Goal: Navigation & Orientation: Find specific page/section

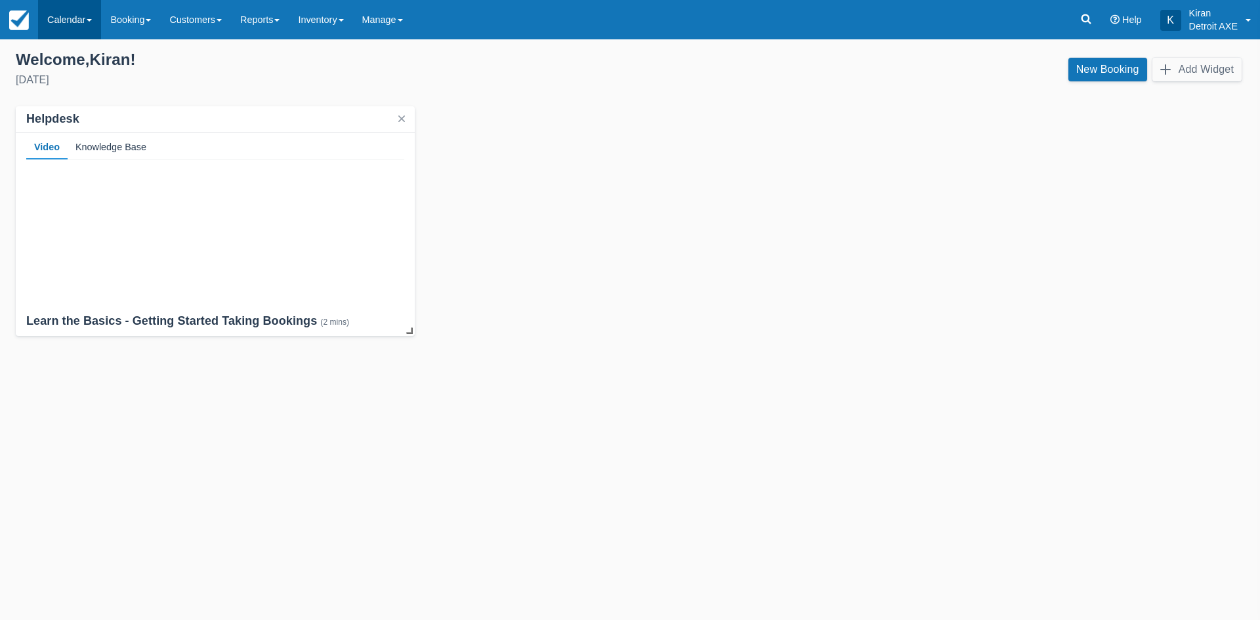
click at [53, 24] on link "Calendar" at bounding box center [69, 19] width 63 height 39
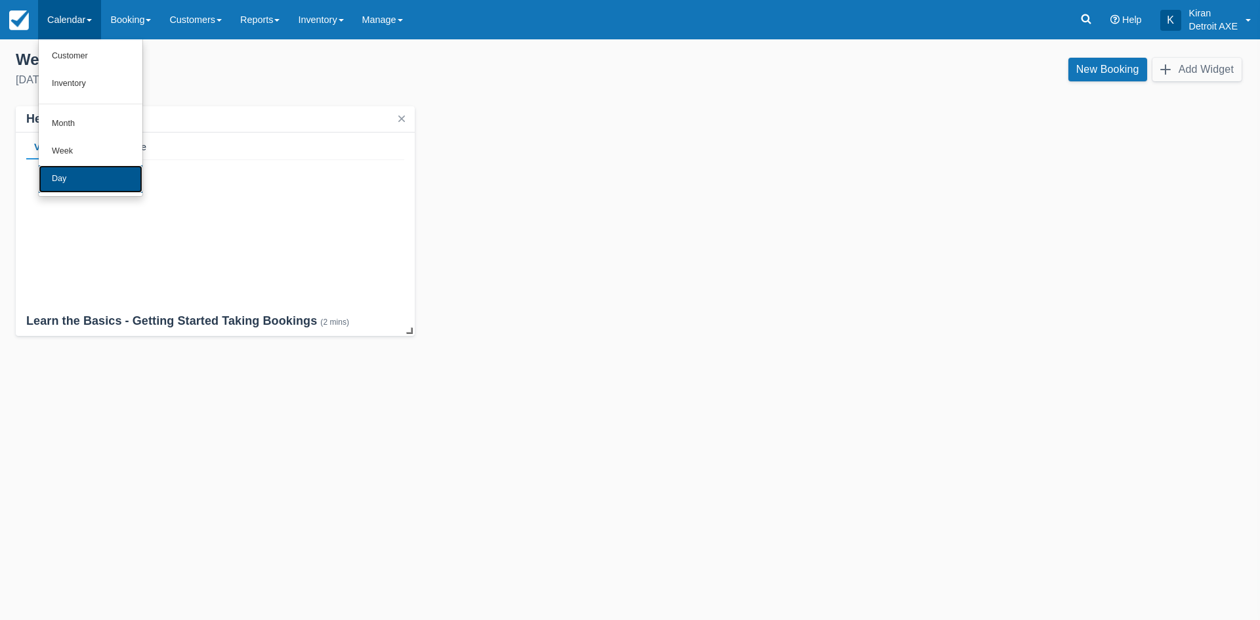
click at [62, 182] on link "Day" at bounding box center [91, 179] width 104 height 28
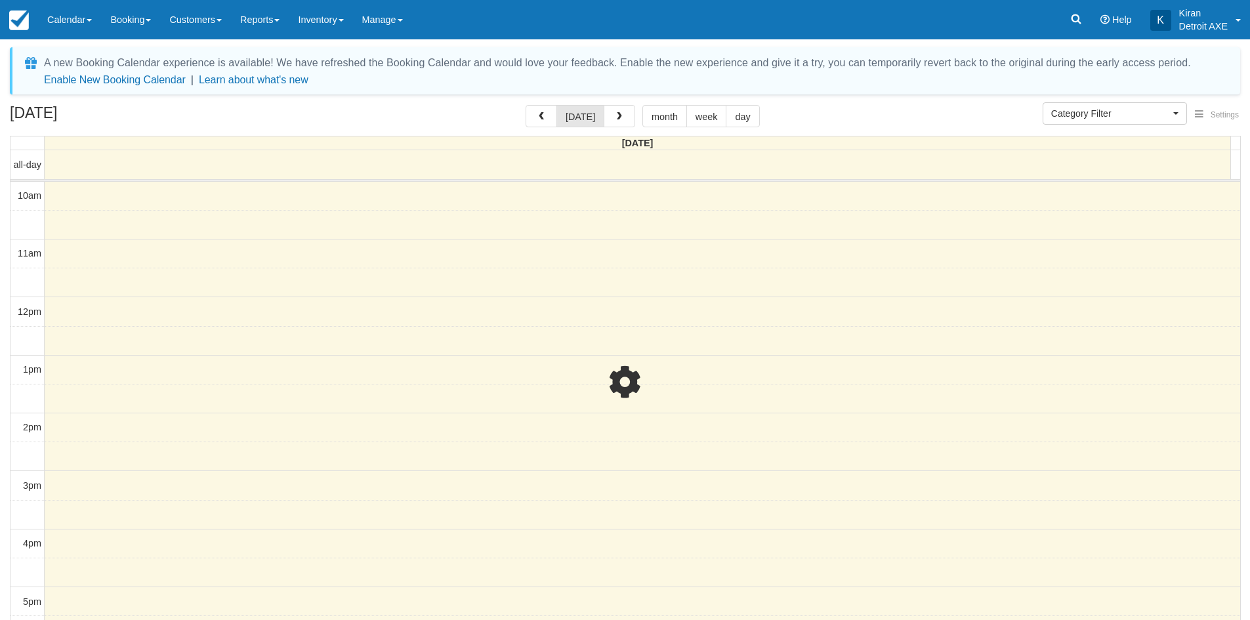
select select
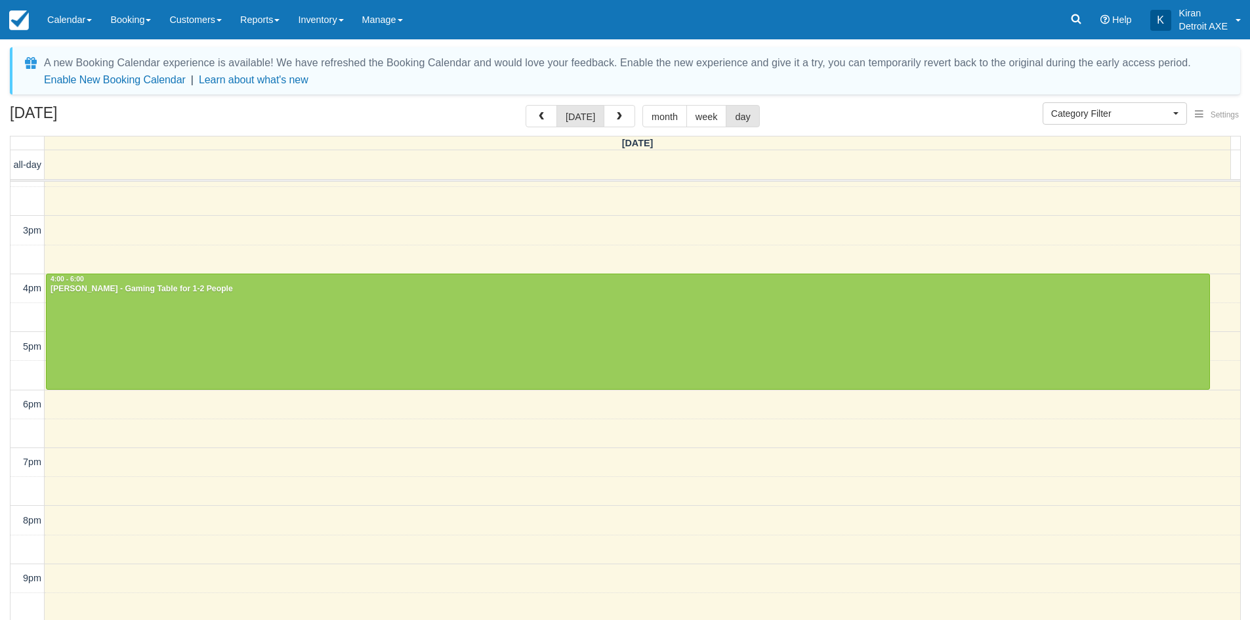
scroll to position [293, 0]
